Goal: Task Accomplishment & Management: Use online tool/utility

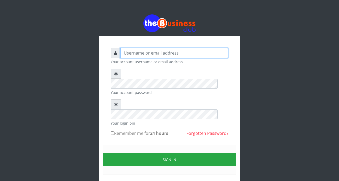
type input "[EMAIL_ADDRESS][DOMAIN_NAME]"
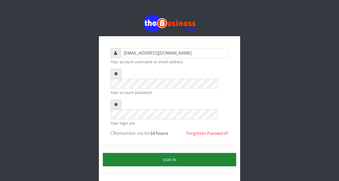
click at [156, 153] on button "Sign in" at bounding box center [169, 159] width 133 height 13
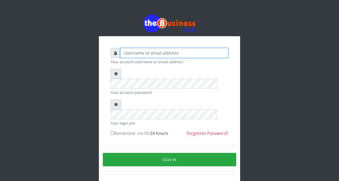
type input "[EMAIL_ADDRESS][DOMAIN_NAME]"
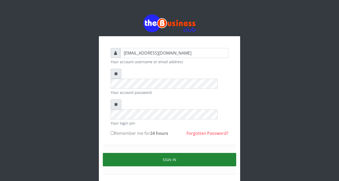
click at [163, 153] on button "Sign in" at bounding box center [169, 159] width 133 height 13
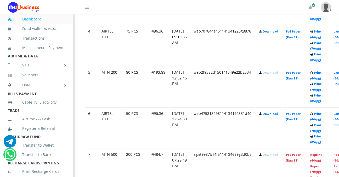
scroll to position [428, 6]
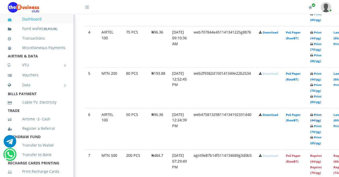
click at [322, 116] on link "Print (44/pg)" at bounding box center [315, 118] width 11 height 10
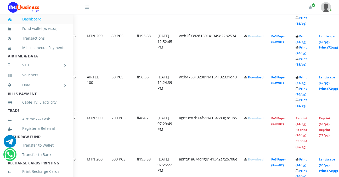
scroll to position [465, 50]
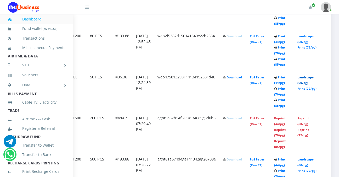
click at [304, 79] on link "Landscape (60/pg)" at bounding box center [305, 80] width 16 height 10
